Goal: Information Seeking & Learning: Find specific fact

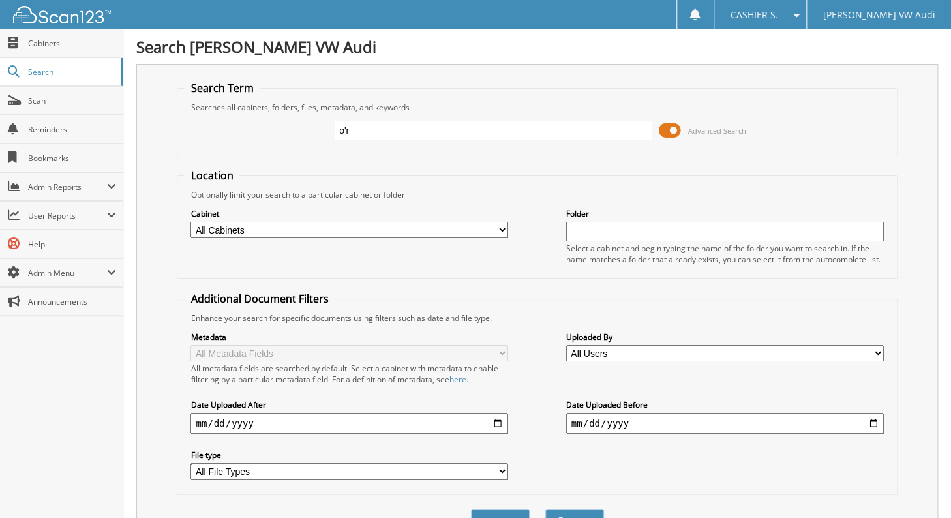
type input "o'r"
click at [545, 509] on button "Search" at bounding box center [574, 521] width 59 height 24
click at [671, 128] on span at bounding box center [670, 131] width 22 height 20
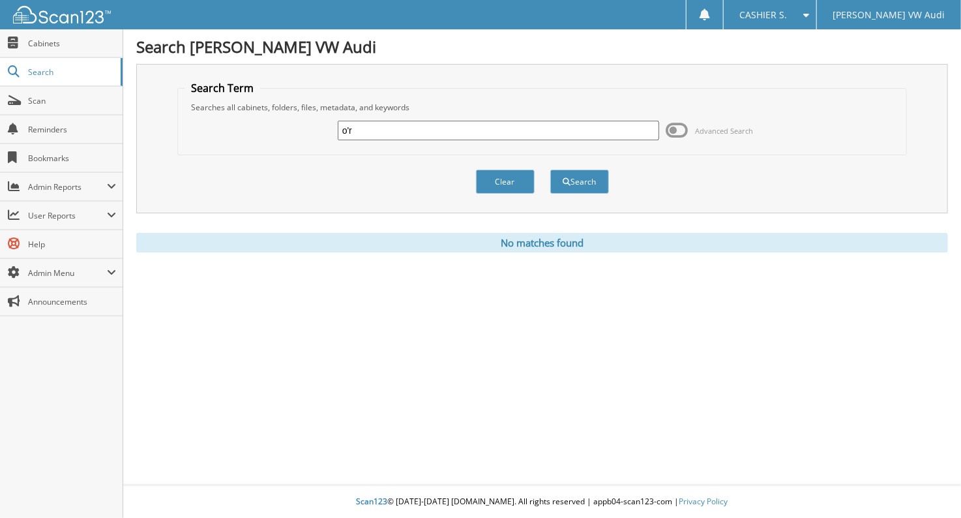
click at [536, 132] on input "o'r" at bounding box center [499, 131] width 322 height 20
type input "o"
type input "[PERSON_NAME]"
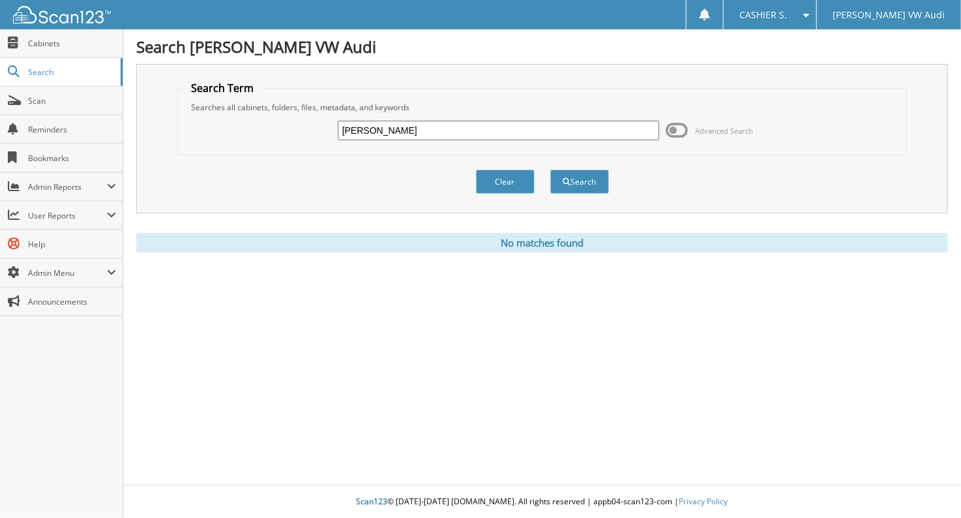
click at [551, 170] on button "Search" at bounding box center [580, 182] width 59 height 24
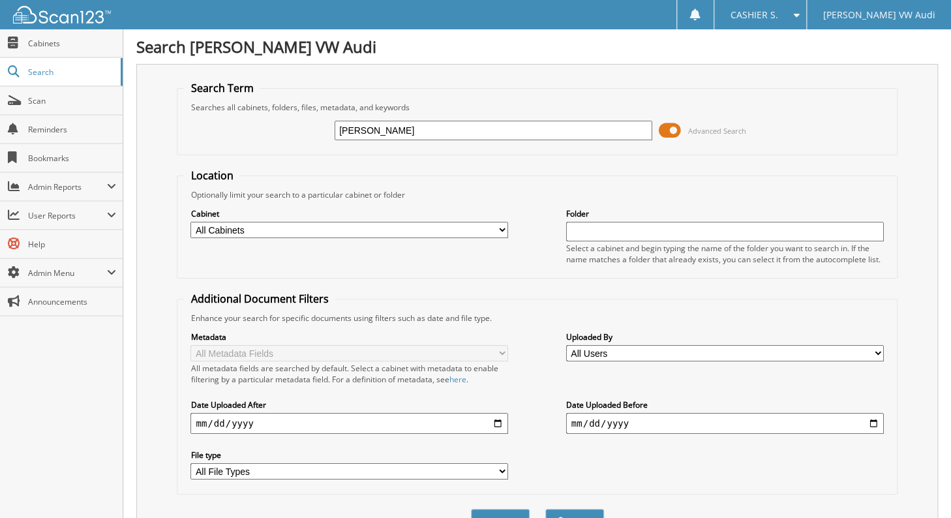
click at [680, 127] on span "Advanced Search" at bounding box center [702, 131] width 87 height 20
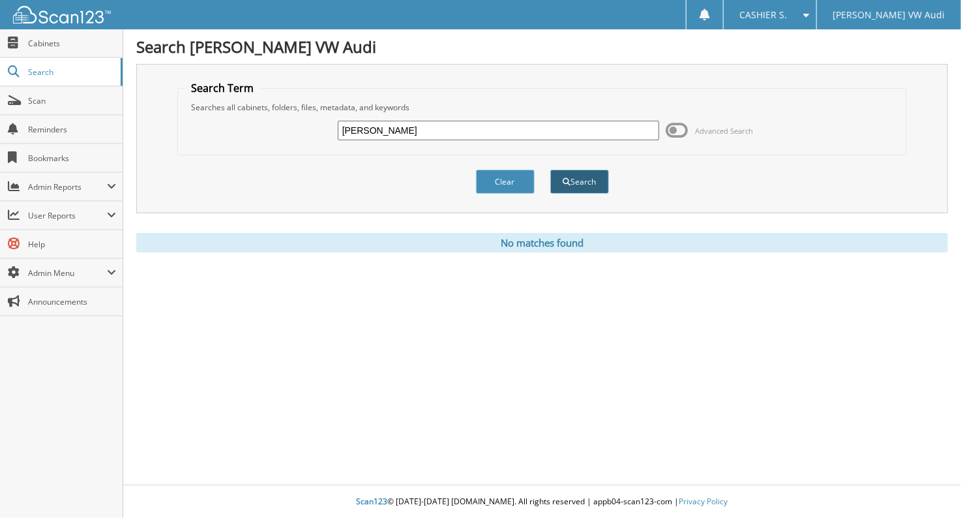
click at [568, 174] on button "Search" at bounding box center [580, 182] width 59 height 24
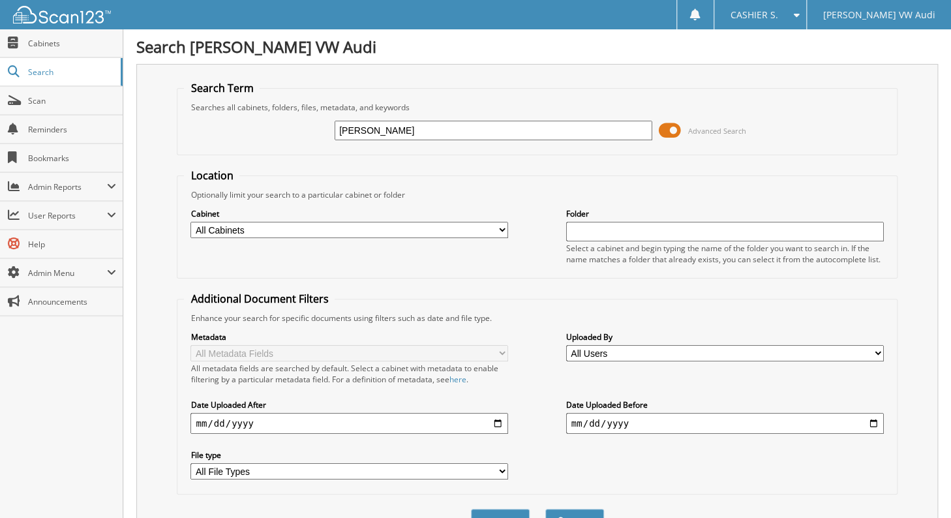
click at [673, 132] on span at bounding box center [670, 131] width 22 height 20
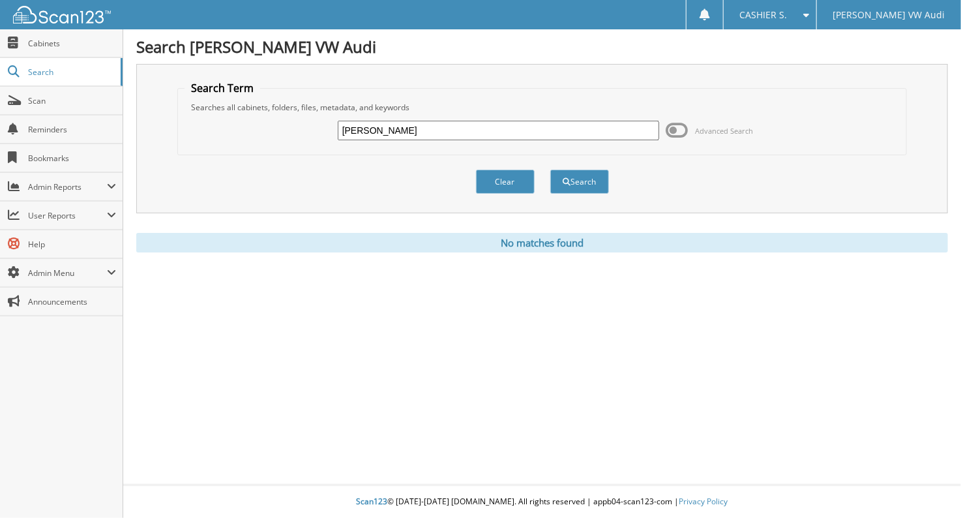
click at [510, 127] on input "O'REILLY" at bounding box center [499, 131] width 322 height 20
type input "2025 TRUCKS PLUS"
click at [551, 170] on button "Search" at bounding box center [580, 182] width 59 height 24
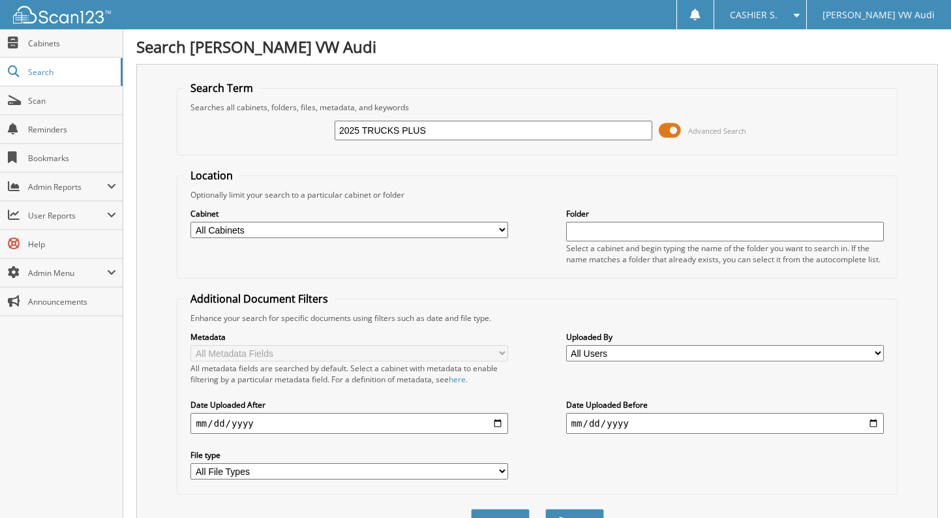
click at [665, 134] on span at bounding box center [670, 131] width 22 height 20
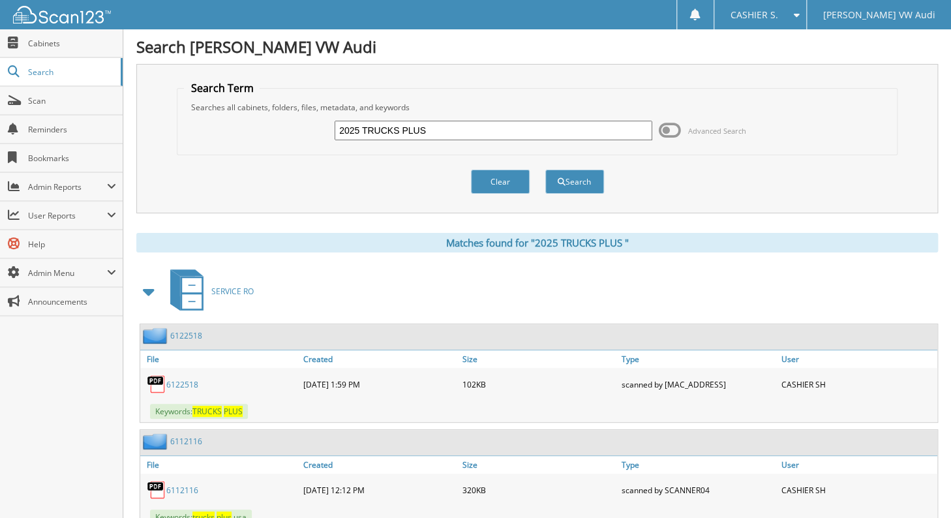
scroll to position [43, 0]
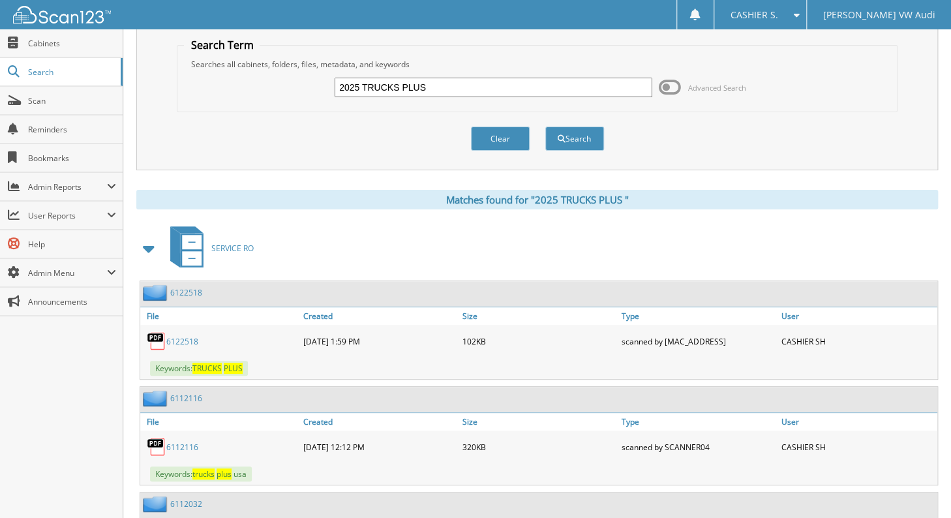
click at [151, 249] on span at bounding box center [149, 248] width 18 height 23
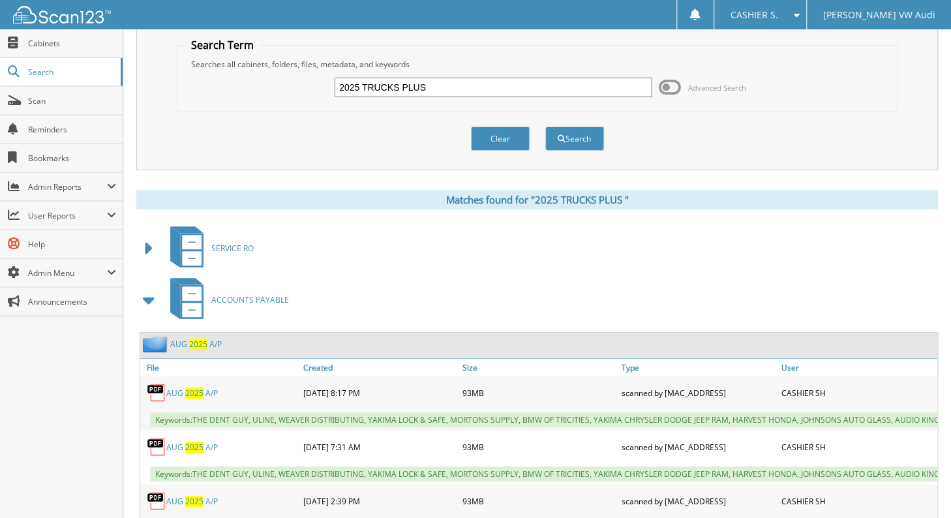
click at [149, 297] on span at bounding box center [149, 299] width 18 height 23
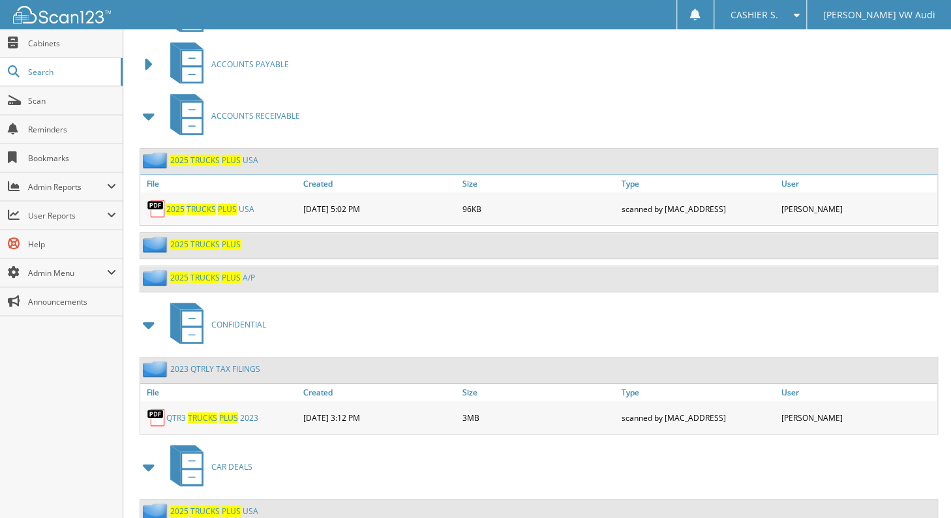
scroll to position [304, 0]
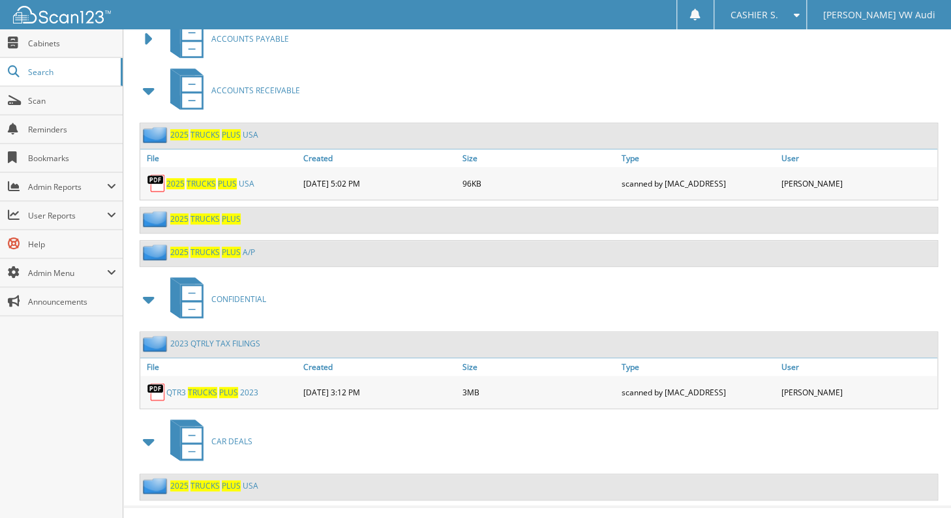
click at [142, 288] on span at bounding box center [149, 299] width 18 height 23
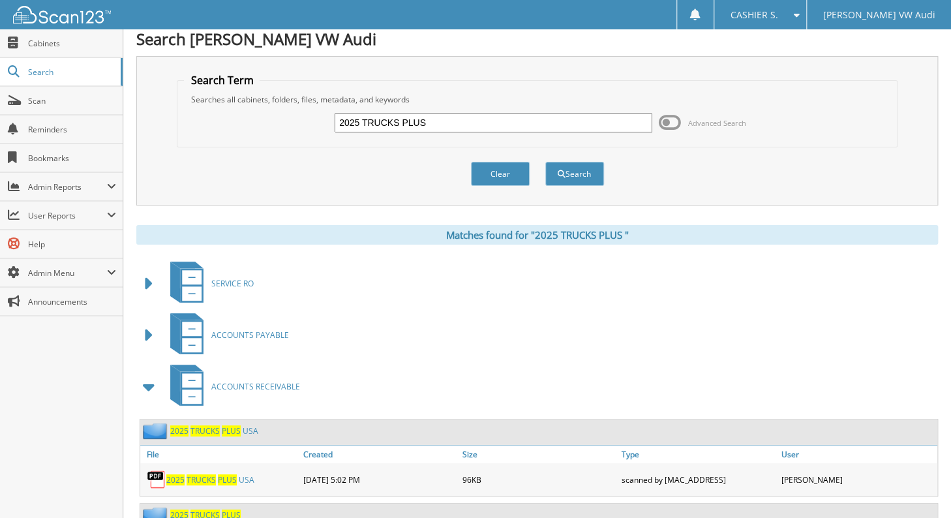
scroll to position [0, 0]
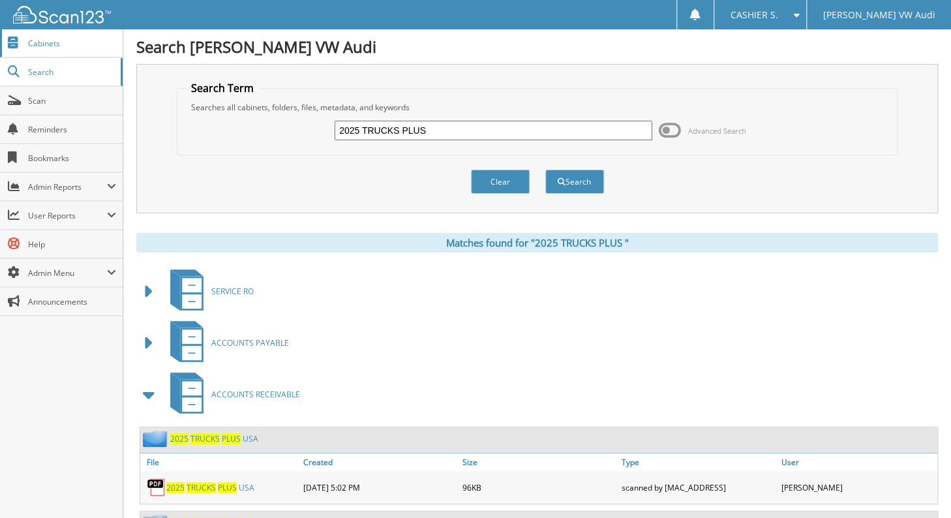
click at [72, 45] on span "Cabinets" at bounding box center [72, 43] width 88 height 11
